Goal: Communication & Community: Answer question/provide support

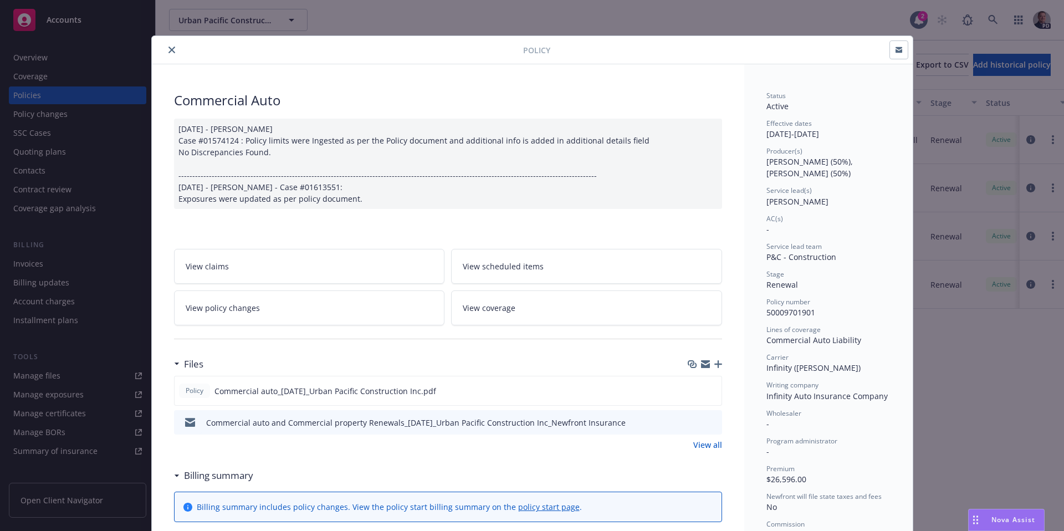
click at [170, 53] on icon "close" at bounding box center [171, 50] width 7 height 7
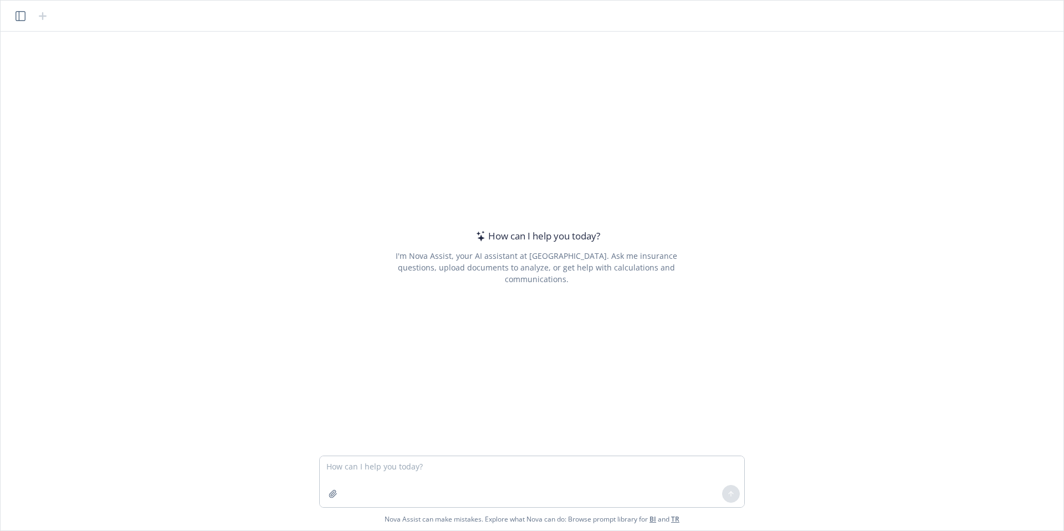
click at [431, 468] on textarea at bounding box center [532, 481] width 425 height 51
click at [497, 427] on div "How can I help you [DATE]? I'm Nova Assist, your AI assistant at Newfront. Ask …" at bounding box center [537, 257] width 426 height 344
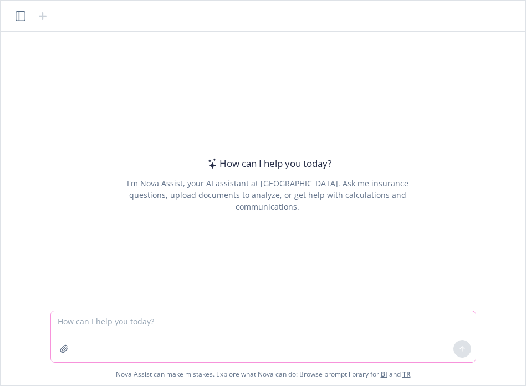
click at [171, 332] on textarea at bounding box center [263, 336] width 425 height 51
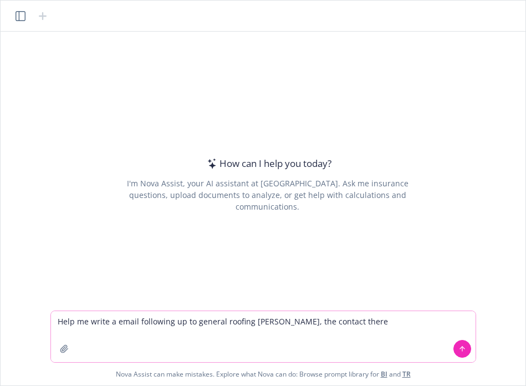
type textarea "Help me write a email following up to general roofing Gina, the contact there"
drag, startPoint x: 383, startPoint y: 320, endPoint x: 32, endPoint y: 321, distance: 351.9
click at [32, 321] on div "How can I help you today? I'm Nova Assist, your AI assistant at Newfront. Ask m…" at bounding box center [263, 209] width 525 height 354
click at [348, 323] on textarea "Help me write a email following up to general roofing Gina, the contact there" at bounding box center [263, 336] width 425 height 51
drag, startPoint x: 277, startPoint y: 323, endPoint x: -29, endPoint y: 317, distance: 306.0
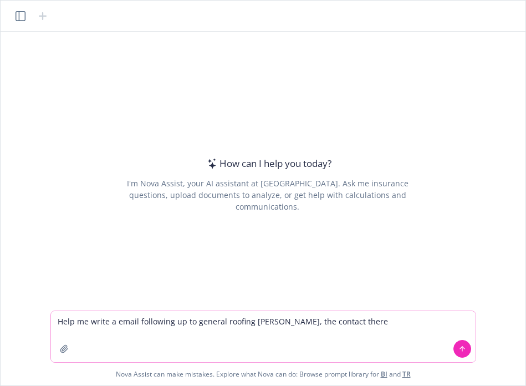
click at [0, 317] on html "How can I help you today? I'm Nova Assist, your AI assistant at Newfront. Ask m…" at bounding box center [263, 193] width 526 height 386
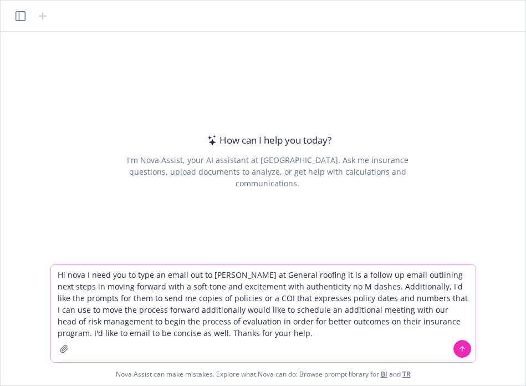
type textarea "Hi nova I need you to type an email out to Gina at General roofing it is a foll…"
drag, startPoint x: 473, startPoint y: 351, endPoint x: 467, endPoint y: 351, distance: 6.1
click at [472, 351] on div at bounding box center [462, 348] width 27 height 27
click at [467, 351] on button at bounding box center [462, 349] width 18 height 18
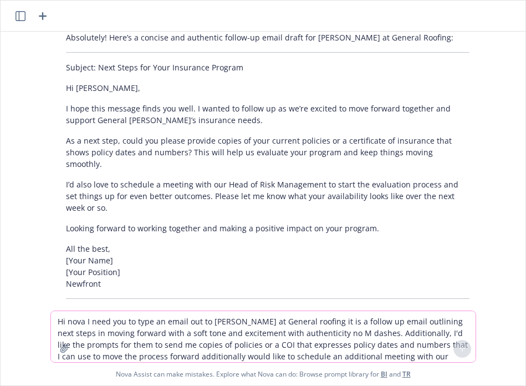
scroll to position [145, 0]
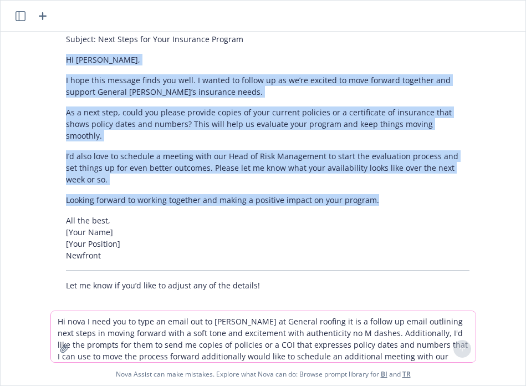
drag, startPoint x: 60, startPoint y: 57, endPoint x: 423, endPoint y: 192, distance: 386.6
click at [423, 192] on div "Absolutely! Here’s a concise and authentic follow-up email draft for Gina at Ge…" at bounding box center [268, 147] width 426 height 296
copy div "Hi Gina, I hope this message finds you well. I wanted to follow up as we’re exc…"
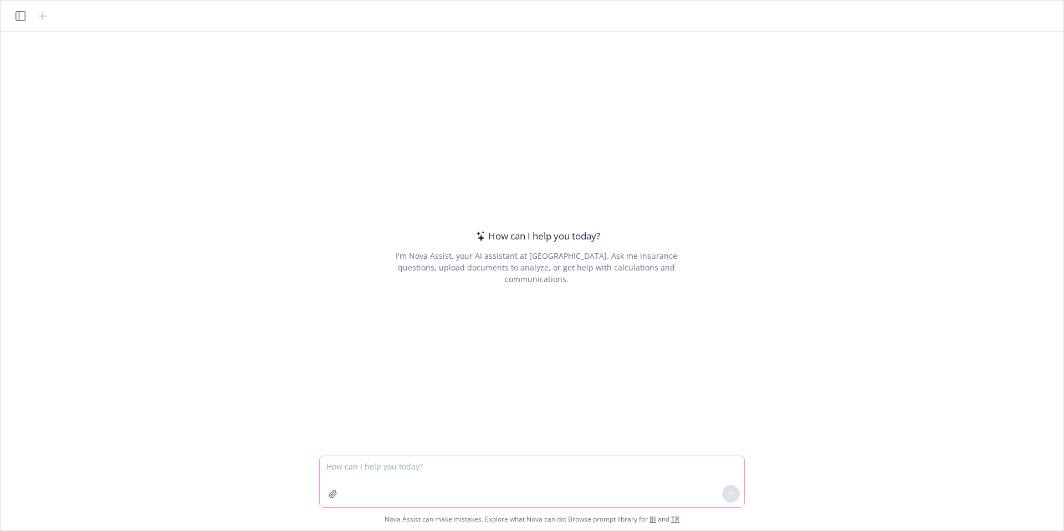
click at [336, 497] on icon "button" at bounding box center [333, 493] width 9 height 9
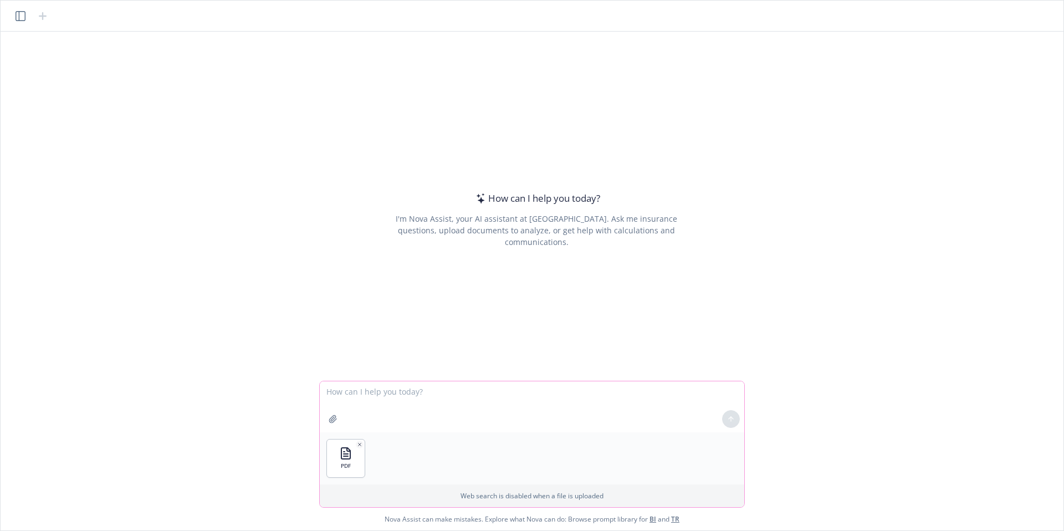
click at [372, 394] on textarea at bounding box center [532, 406] width 425 height 51
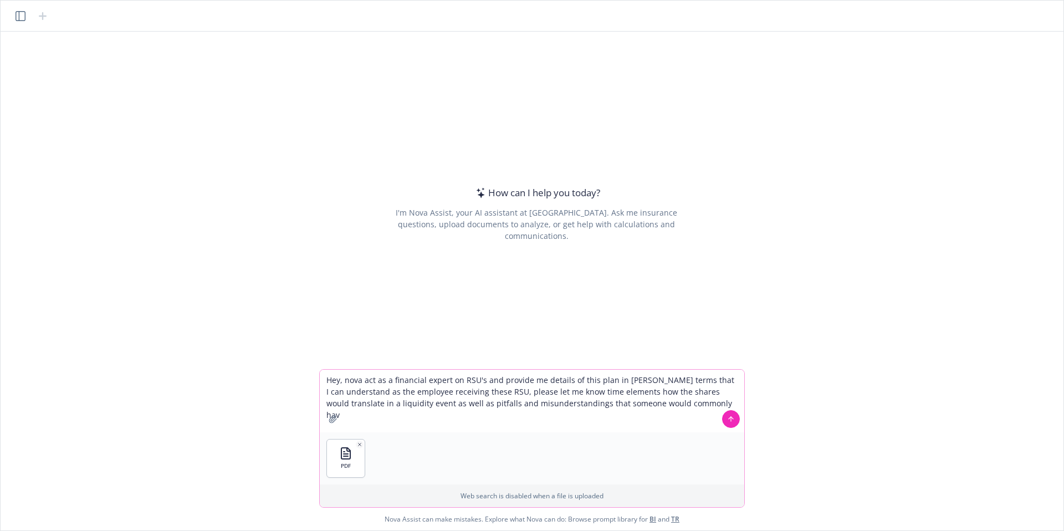
type textarea "Hey, nova act as a financial expert on RSU's and provide me details of this pla…"
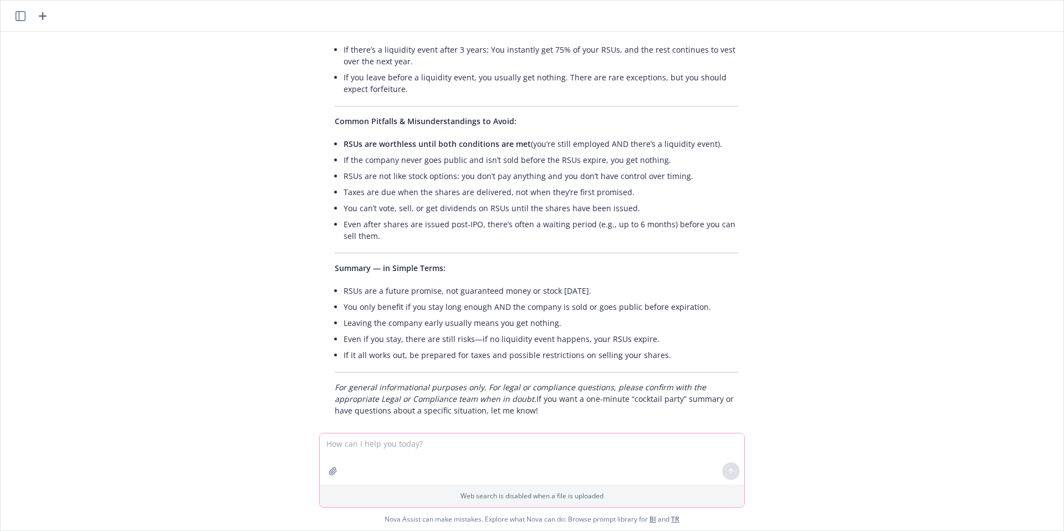
scroll to position [515, 0]
click at [426, 444] on textarea at bounding box center [532, 458] width 425 height 51
type textarea "H"
type textarea "OK, so then, what are the voting rights on this plan?"
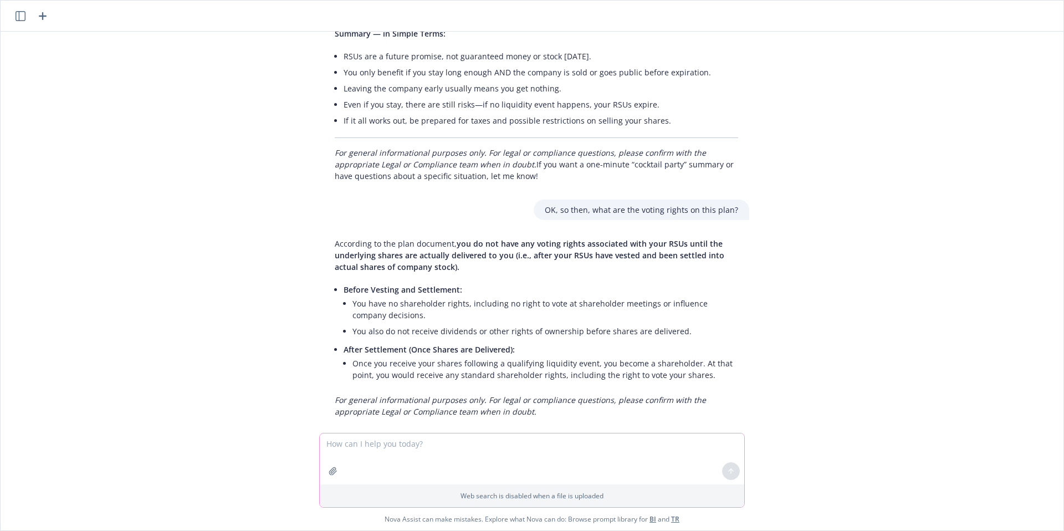
scroll to position [751, 0]
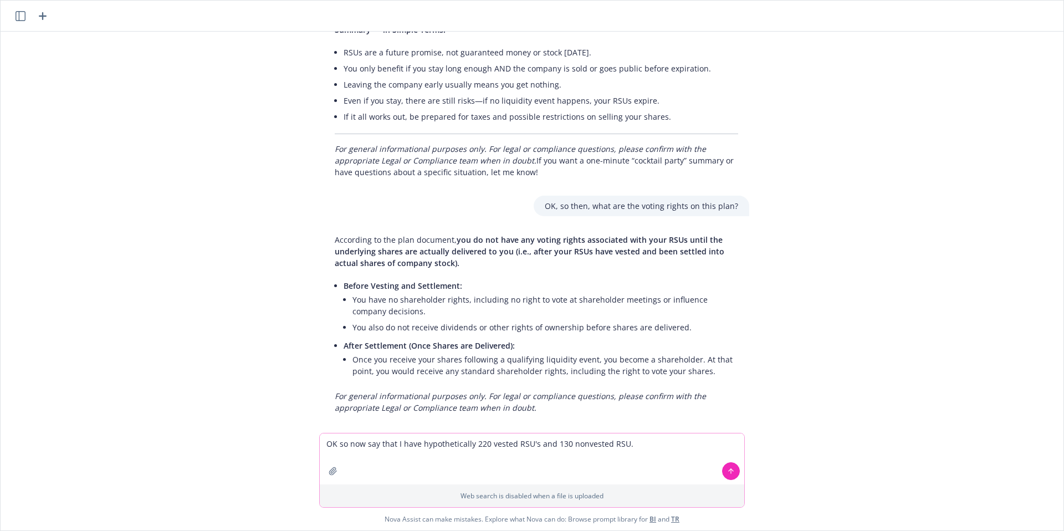
click at [487, 441] on textarea "OK so now say that I have hypothetically 220 vested RSU's and 130 nonvested RSU." at bounding box center [532, 458] width 425 height 51
click at [489, 443] on textarea "OK so now say that I have hypothetically 220 vested RSU's and 130 nonvested RSU." at bounding box center [532, 458] width 425 height 51
click at [584, 444] on textarea "OK so now say that I have hypothetically 220,000 vested RSU's and 130 nonvested…" at bounding box center [532, 458] width 425 height 51
click at [670, 441] on textarea "OK so now say that I have hypothetically 220,000 vested RSU's and 130,000 nonve…" at bounding box center [532, 458] width 425 height 51
click at [624, 444] on textarea "OK so now say that I have hypothetically 220,000 vested RSU's and 130,000 nonve…" at bounding box center [532, 458] width 425 height 51
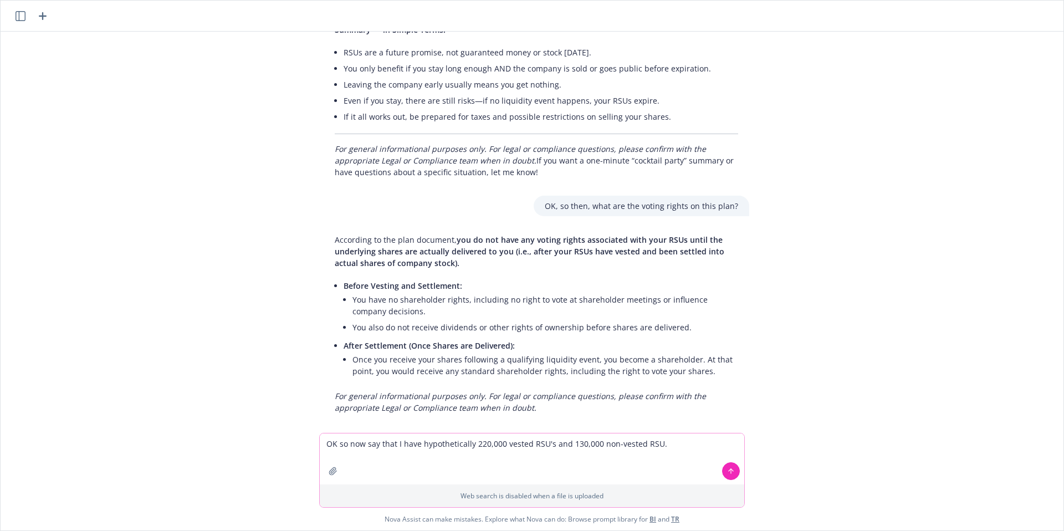
click at [674, 447] on textarea "OK so now say that I have hypothetically 220,000 vested RSU's and 130,000 non-v…" at bounding box center [532, 458] width 425 height 51
type textarea "OK so now say that I have hypothetically 220,000 vested RSU's and 130,000 non-v…"
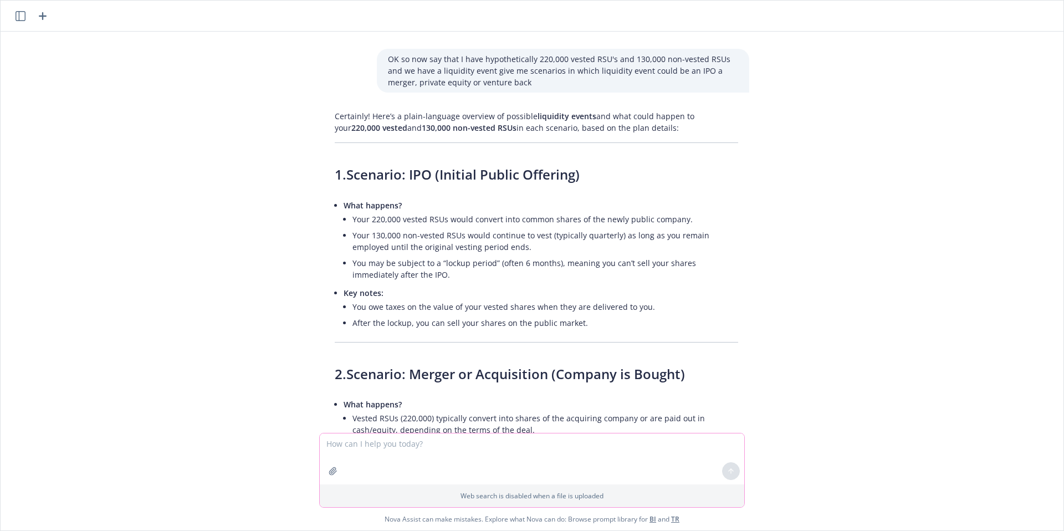
scroll to position [1149, 0]
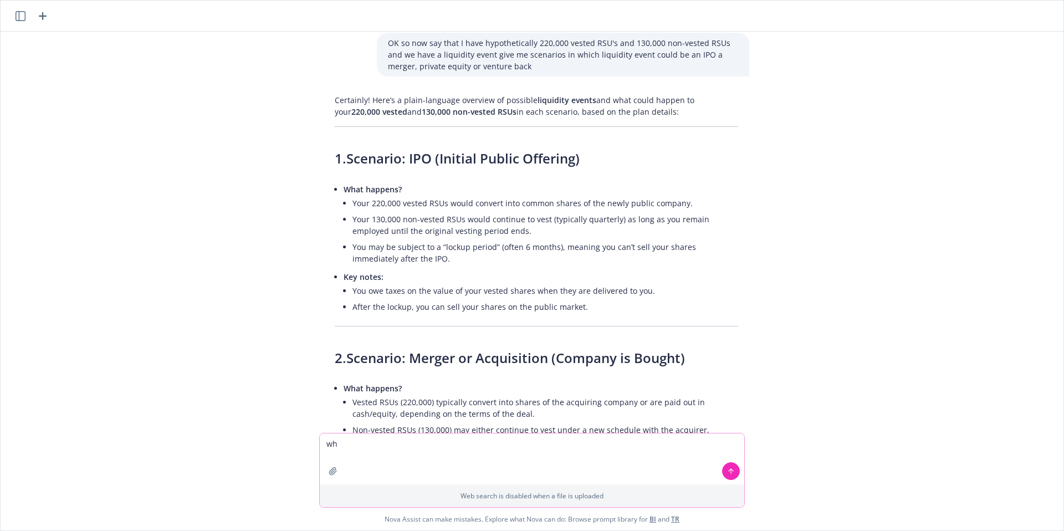
type textarea "w"
click at [1051, 265] on div "pdf Vault - Form of RSU Award Agreement for Producers (GD 8-10) (1).pdf Hey, no…" at bounding box center [532, 232] width 1054 height 401
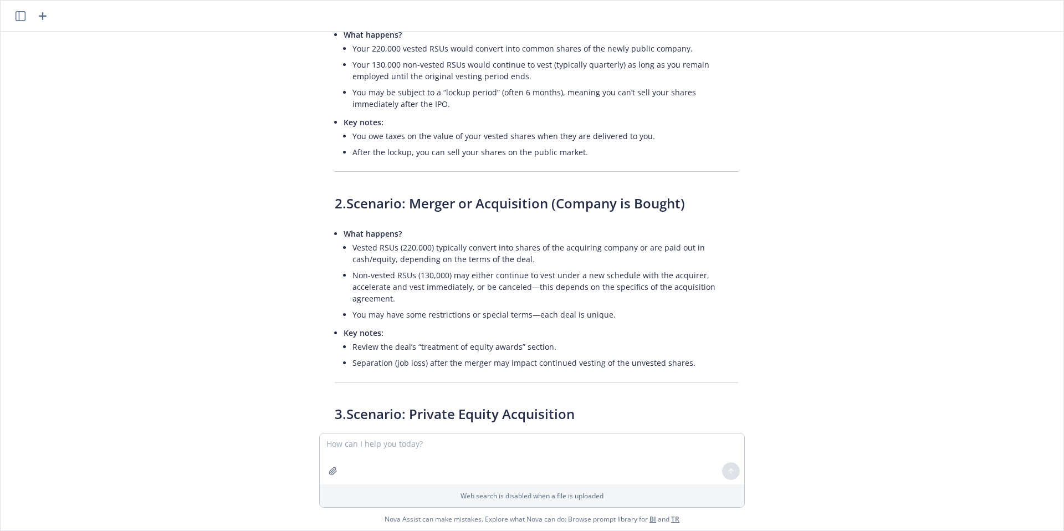
scroll to position [1311, 0]
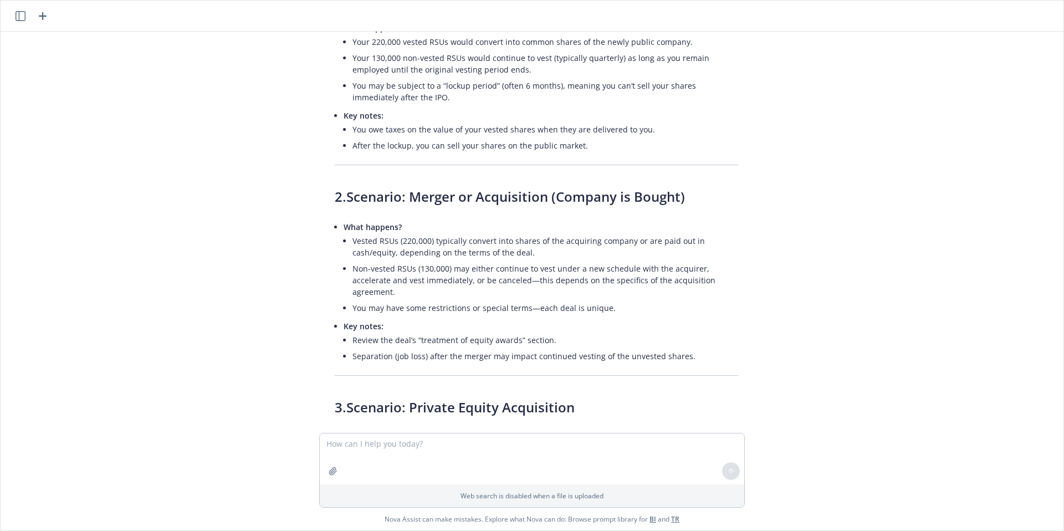
click at [651, 519] on link "BI" at bounding box center [653, 518] width 7 height 9
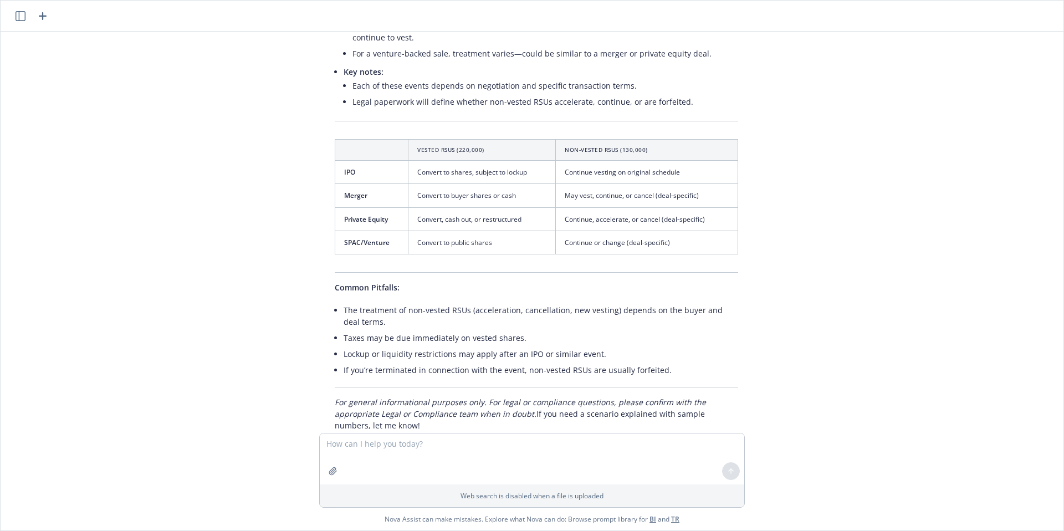
scroll to position [1929, 0]
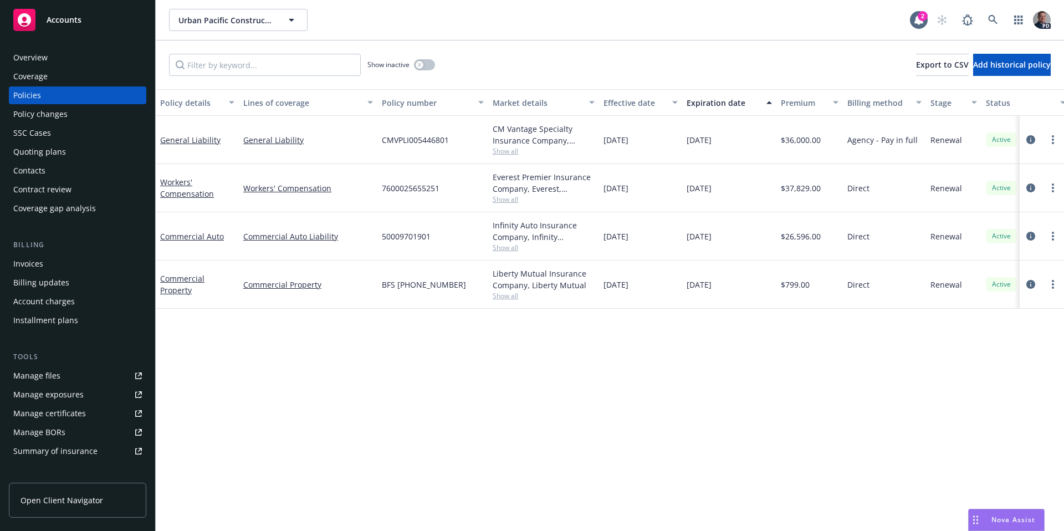
click at [1005, 515] on span "Nova Assist" at bounding box center [1013, 519] width 44 height 9
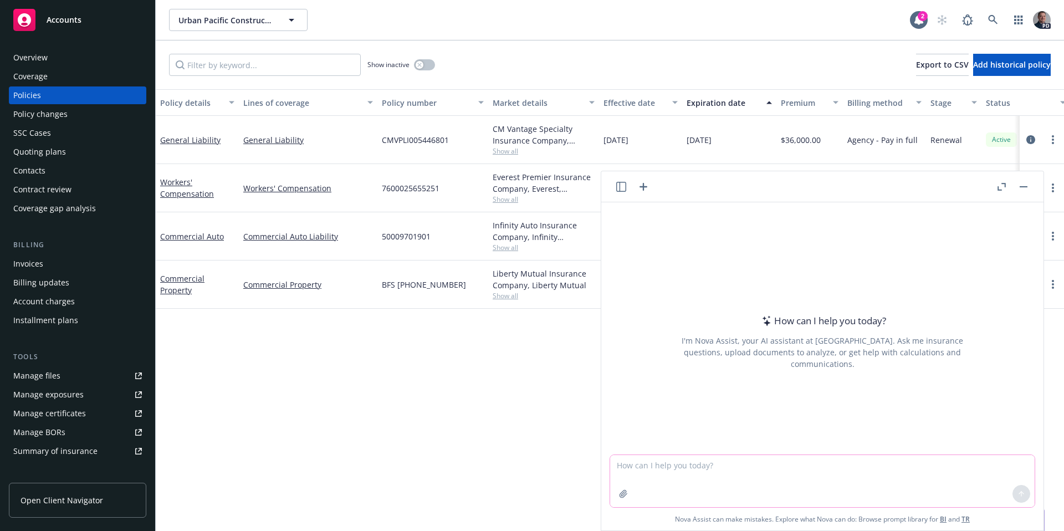
click at [721, 473] on textarea at bounding box center [822, 481] width 425 height 52
click at [753, 467] on textarea "Hey nova help me draft an email to this perspective. Total rewards executive at…" at bounding box center [822, 481] width 425 height 52
click at [1005, 465] on textarea "Hey nova help me draft an email to a perspective. Total rewards executive at Su…" at bounding box center [822, 481] width 425 height 52
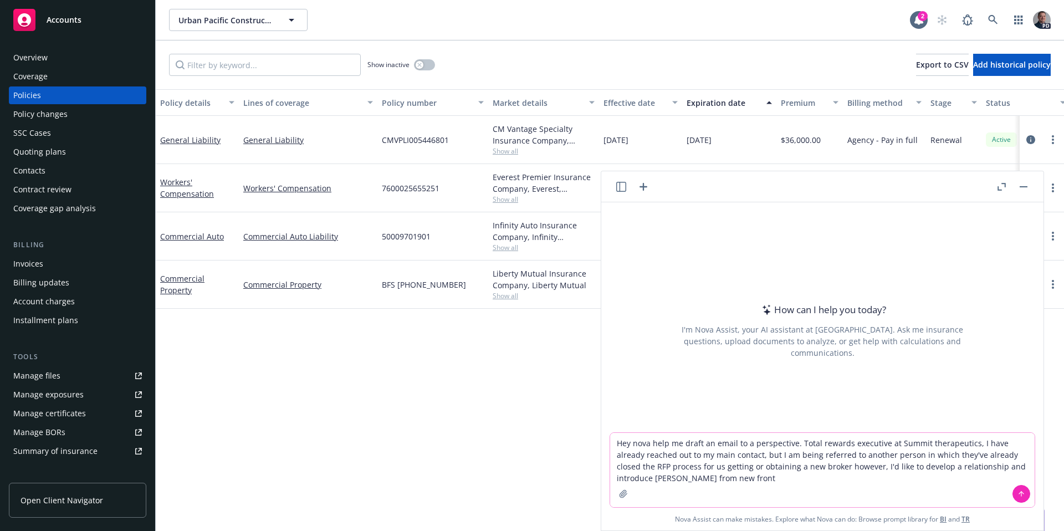
click at [646, 480] on textarea "Hey nova help me draft an email to a perspective. Total rewards executive at Su…" at bounding box center [822, 470] width 425 height 74
click at [740, 480] on textarea "Hey nova help me draft an email to a perspective. Total rewards executive at Su…" at bounding box center [822, 470] width 425 height 74
click at [710, 480] on textarea "Hey nova help me draft an email to a perspective. Total rewards executive at Su…" at bounding box center [822, 470] width 425 height 74
click at [709, 482] on textarea "Hey nova help me draft an email to a perspective. Total rewards executive at Su…" at bounding box center [822, 470] width 425 height 74
click at [708, 482] on textarea "Hey nova help me draft an email to a perspective. Total rewards executive at Su…" at bounding box center [822, 470] width 425 height 74
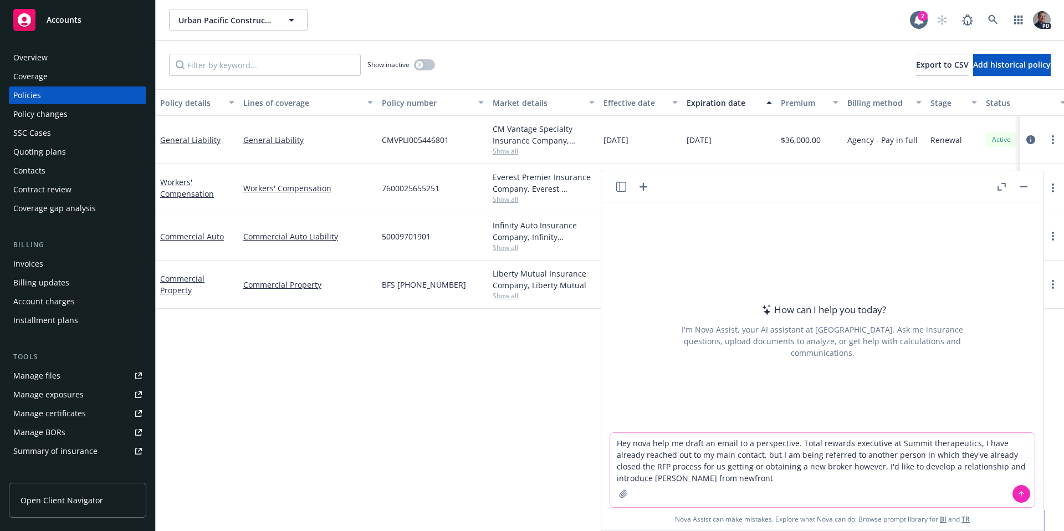
click at [765, 478] on textarea "Hey nova help me draft an email to a perspective. Total rewards executive at Su…" at bounding box center [822, 470] width 425 height 74
paste textarea "[PERSON_NAME]"
type textarea "Hey nova help me draft an email to a perspective. Total rewards executive at Su…"
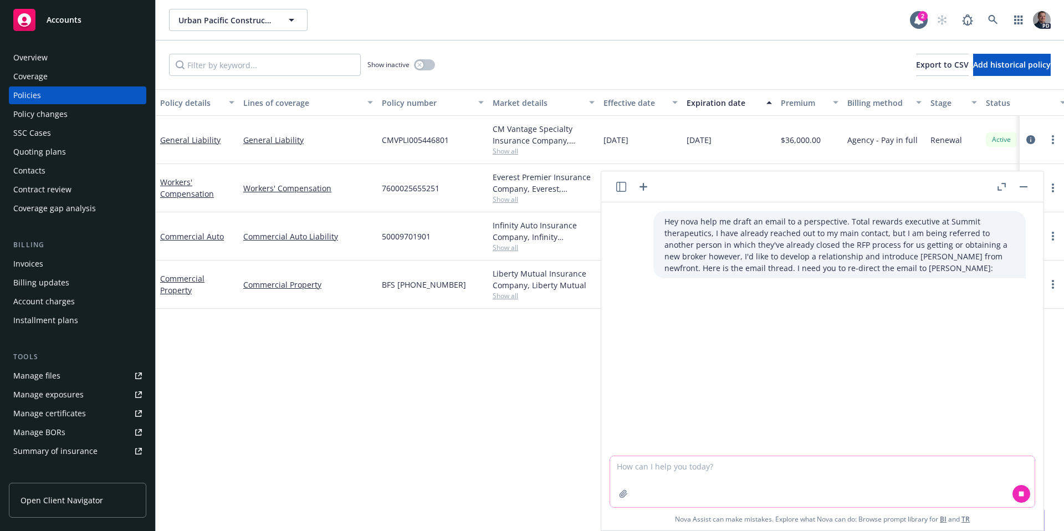
paste textarea "[PERSON_NAME]"
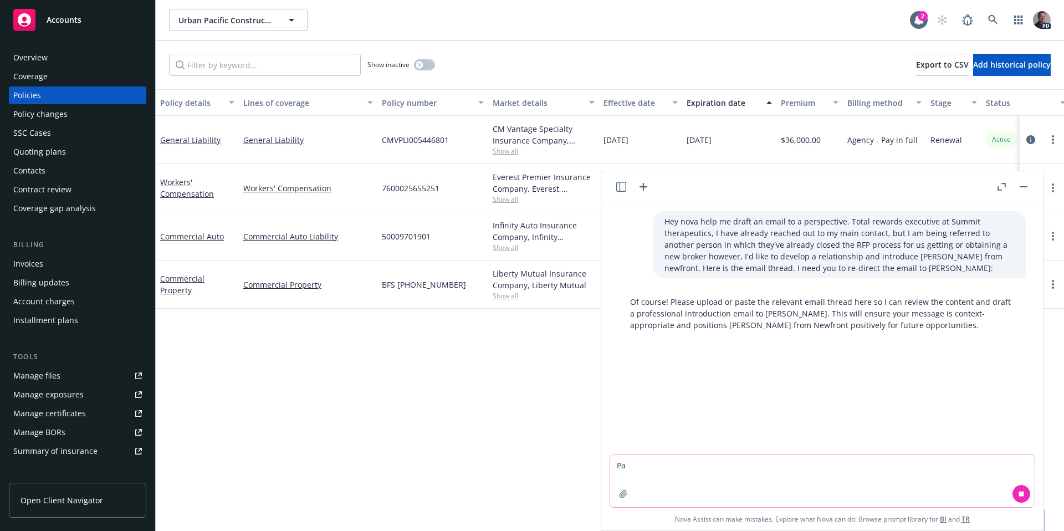
type textarea "P"
paste textarea "[PERSON_NAME], I totally understand the timing here. We can keep this conversat…"
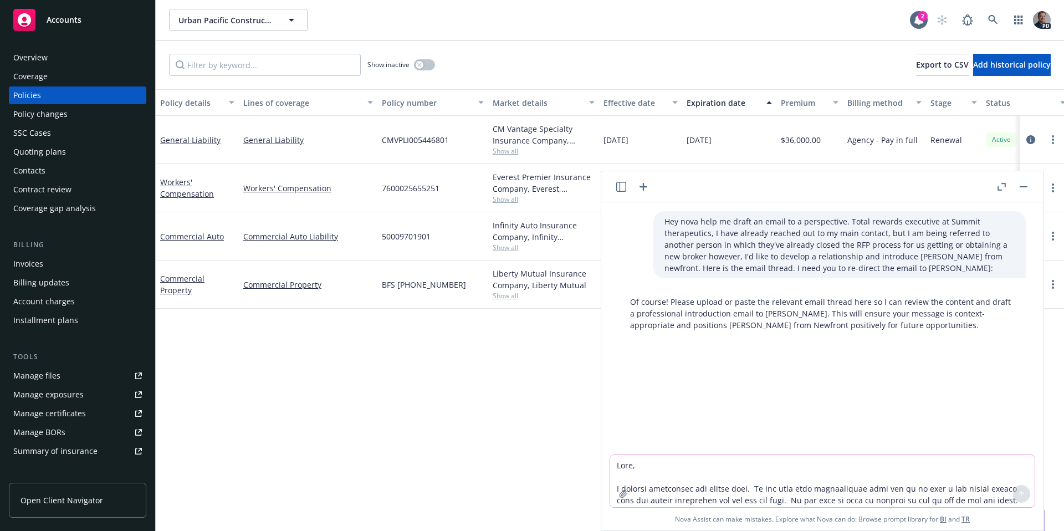
scroll to position [70, 0]
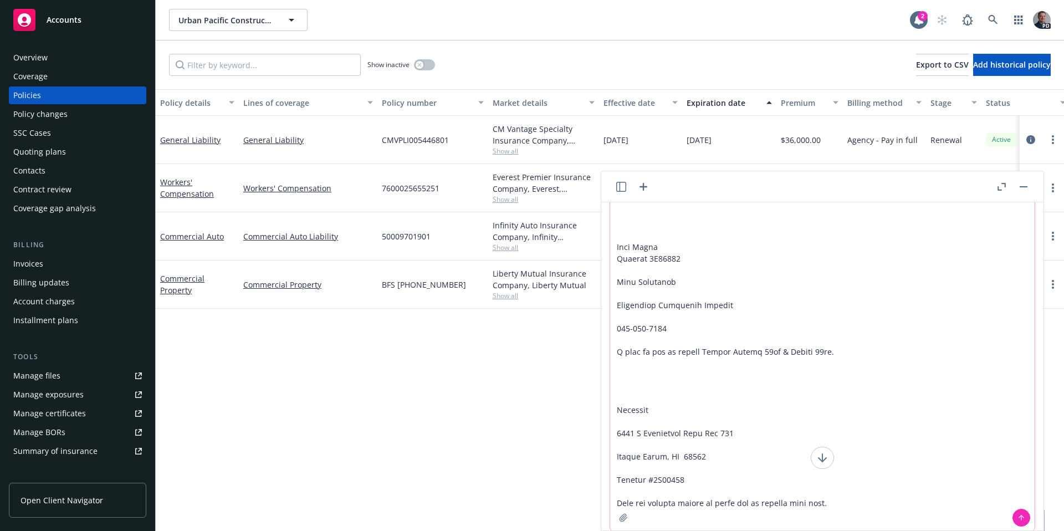
type textarea "[PERSON_NAME], I totally understand the timing here. We can keep this conversat…"
click at [1026, 518] on div at bounding box center [1021, 517] width 27 height 27
click at [1021, 518] on button at bounding box center [1021, 518] width 18 height 18
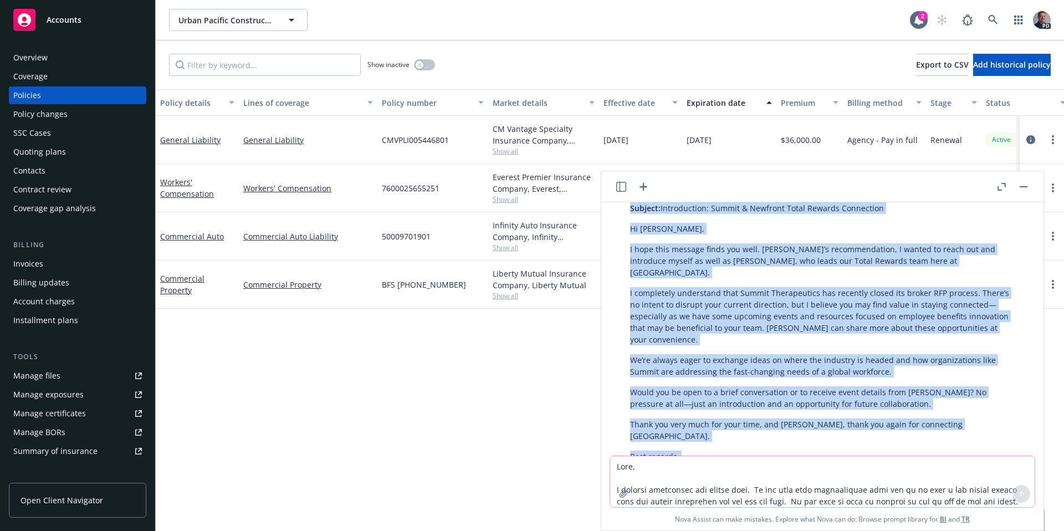
scroll to position [975, 0]
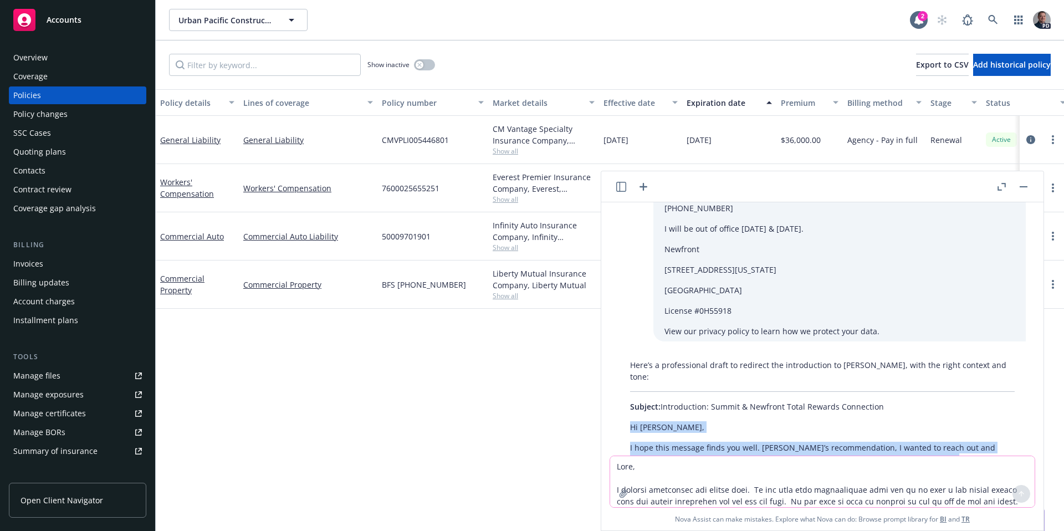
drag, startPoint x: 678, startPoint y: 405, endPoint x: 630, endPoint y: 391, distance: 50.0
copy div "Lo Ips, D sita cons adipisc elits doe temp. Inc Utla’e doloremagnaali, E admini…"
